Goal: Task Accomplishment & Management: Manage account settings

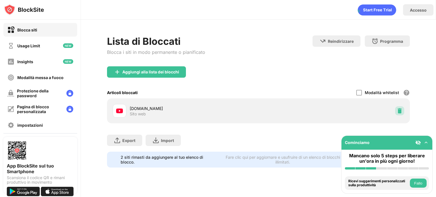
click at [400, 112] on img at bounding box center [400, 111] width 6 height 6
